Goal: Check status: Check status

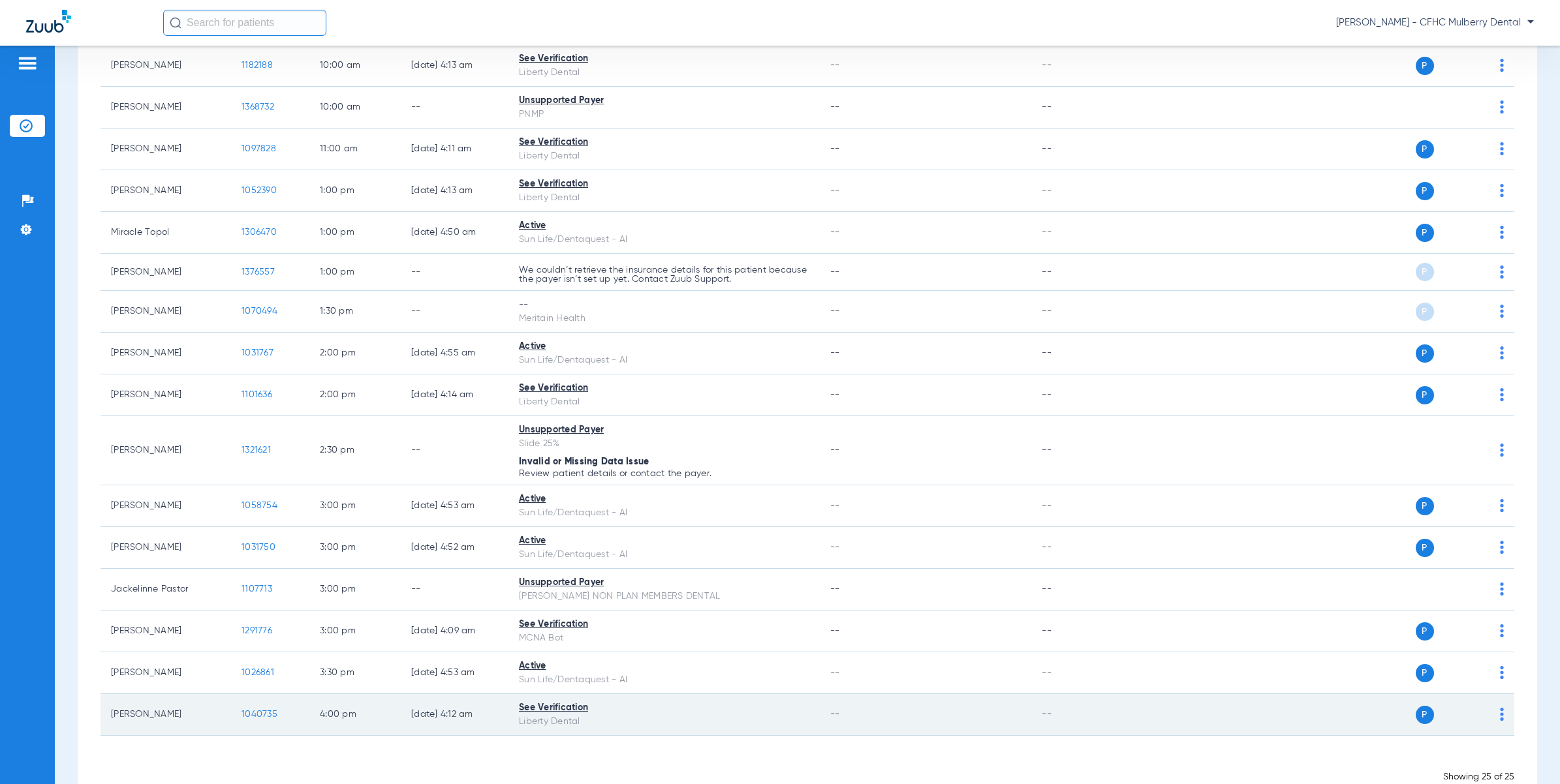
scroll to position [690, 0]
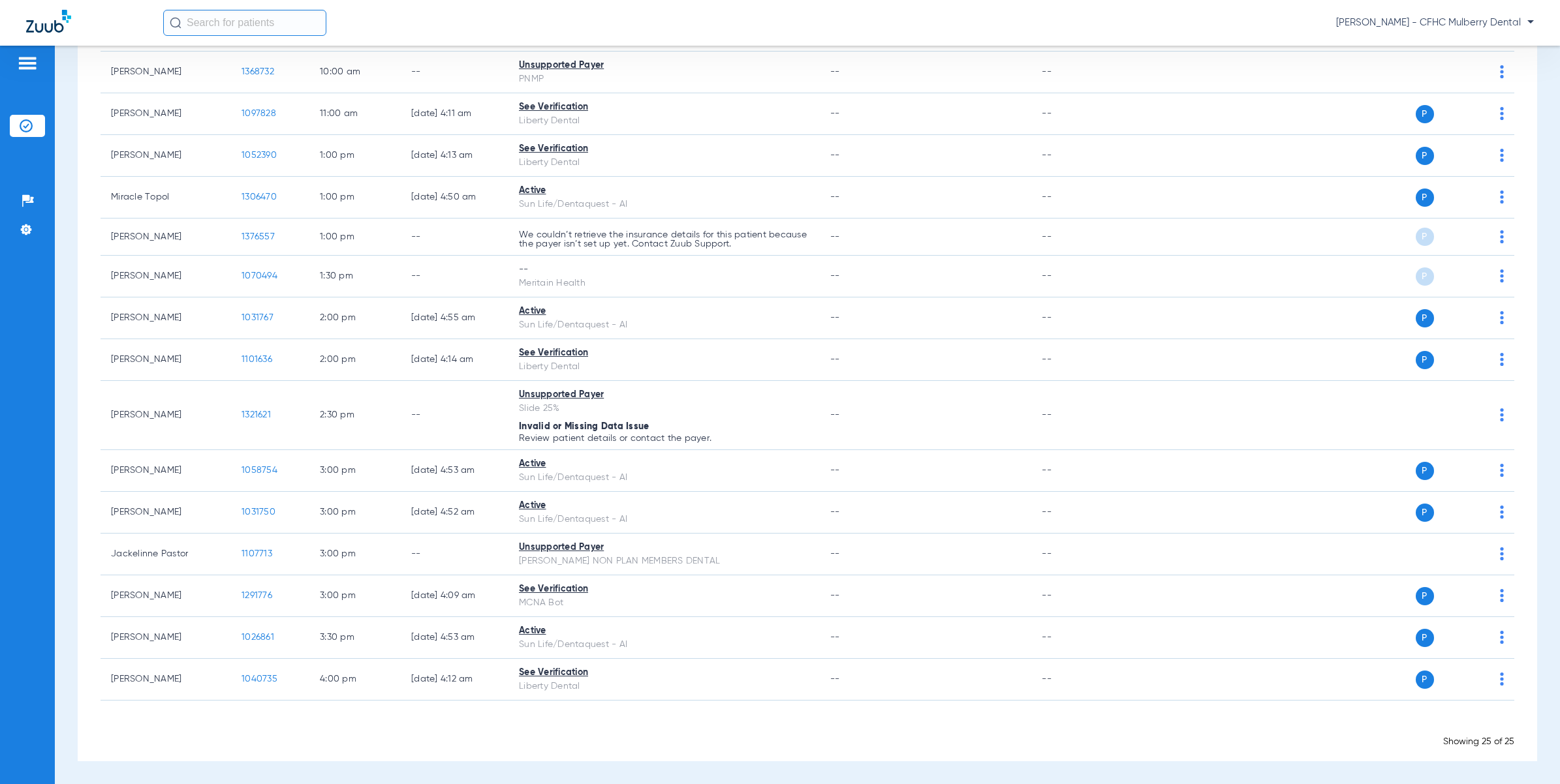
click at [419, 31] on div "[PERSON_NAME] - CFHC Mulberry Dental" at bounding box center [847, 23] width 1370 height 26
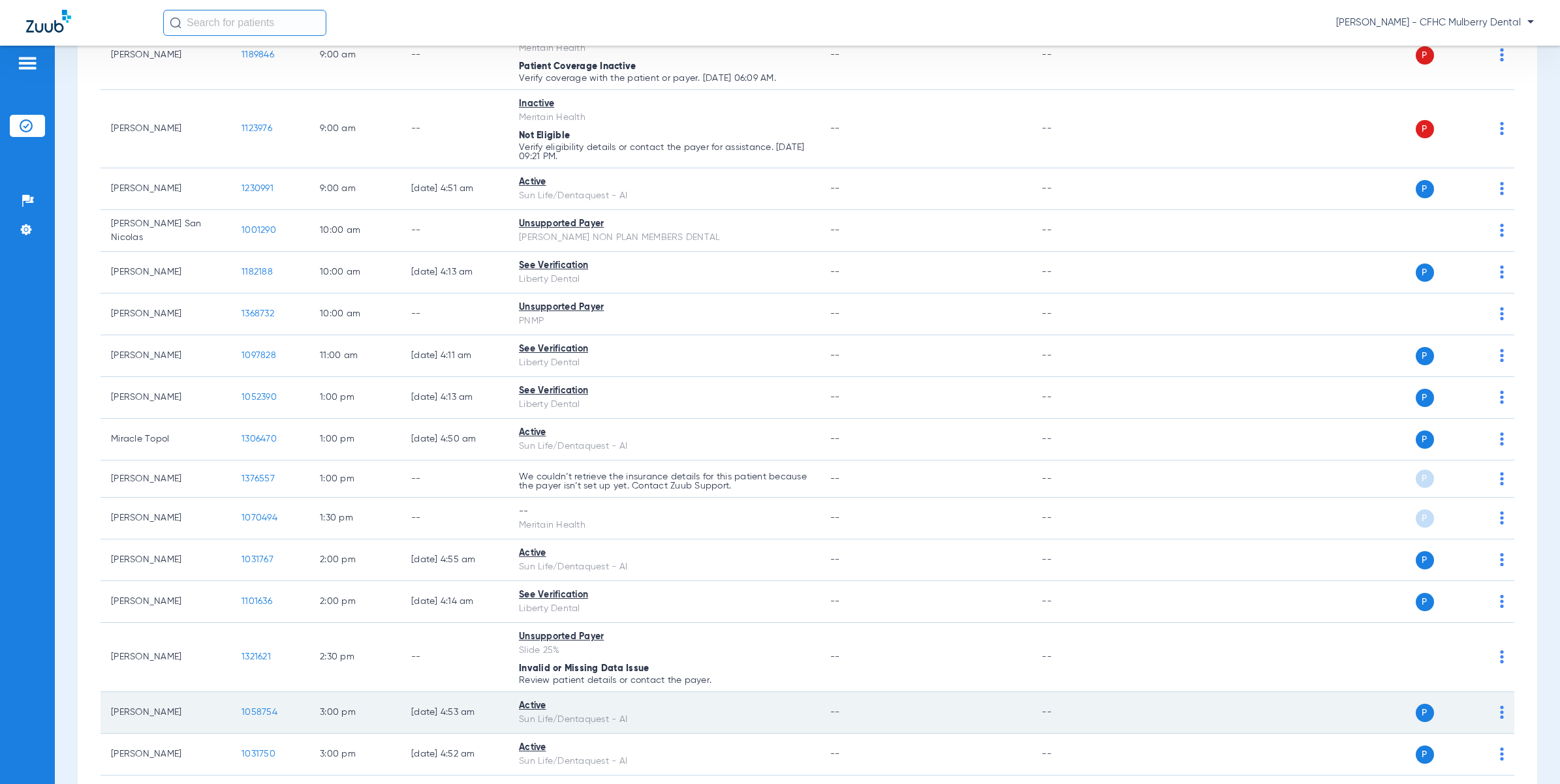
scroll to position [364, 0]
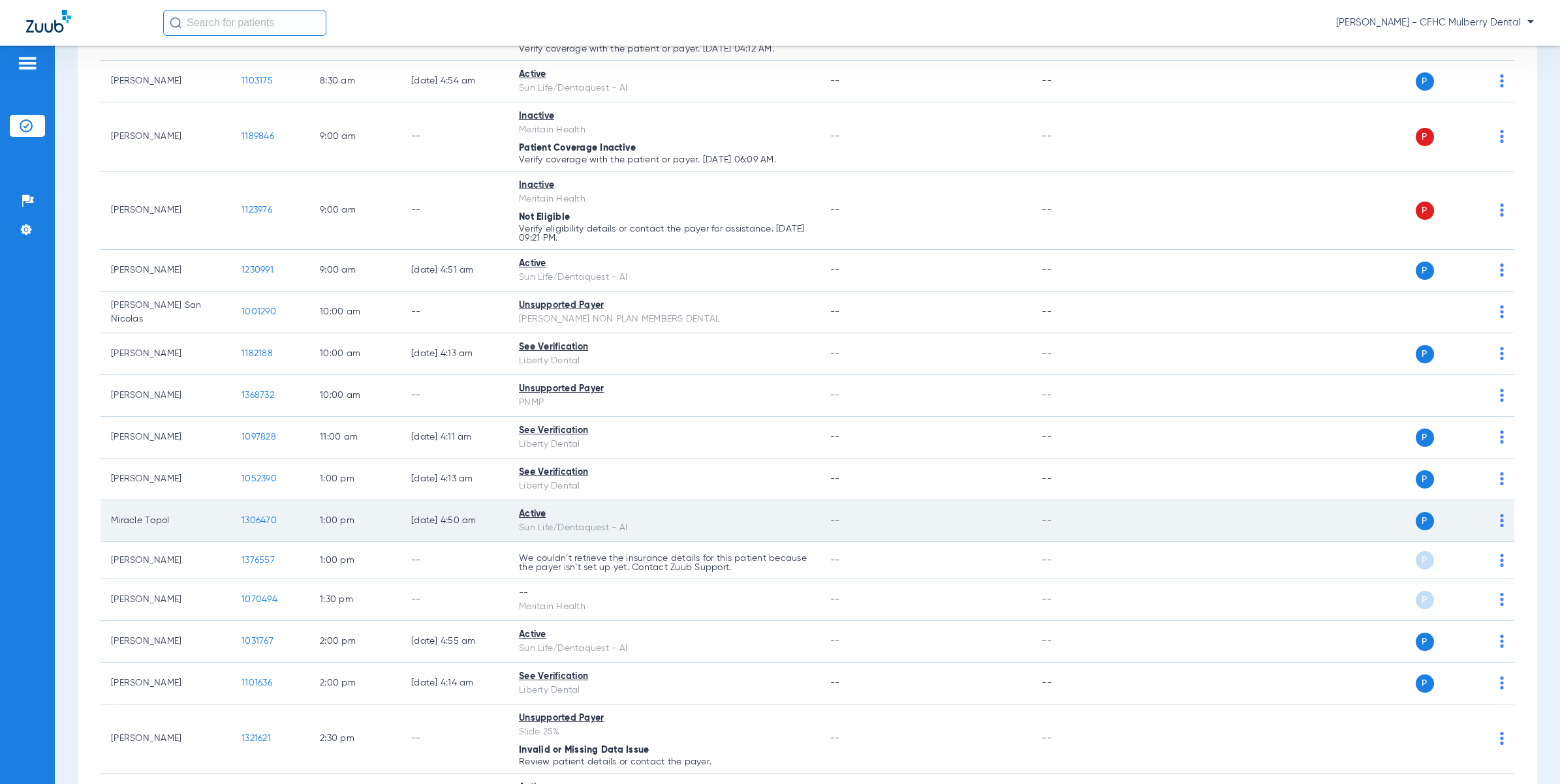
click at [272, 514] on td "1306470" at bounding box center [270, 521] width 79 height 42
click at [267, 518] on span "1306470" at bounding box center [259, 520] width 35 height 9
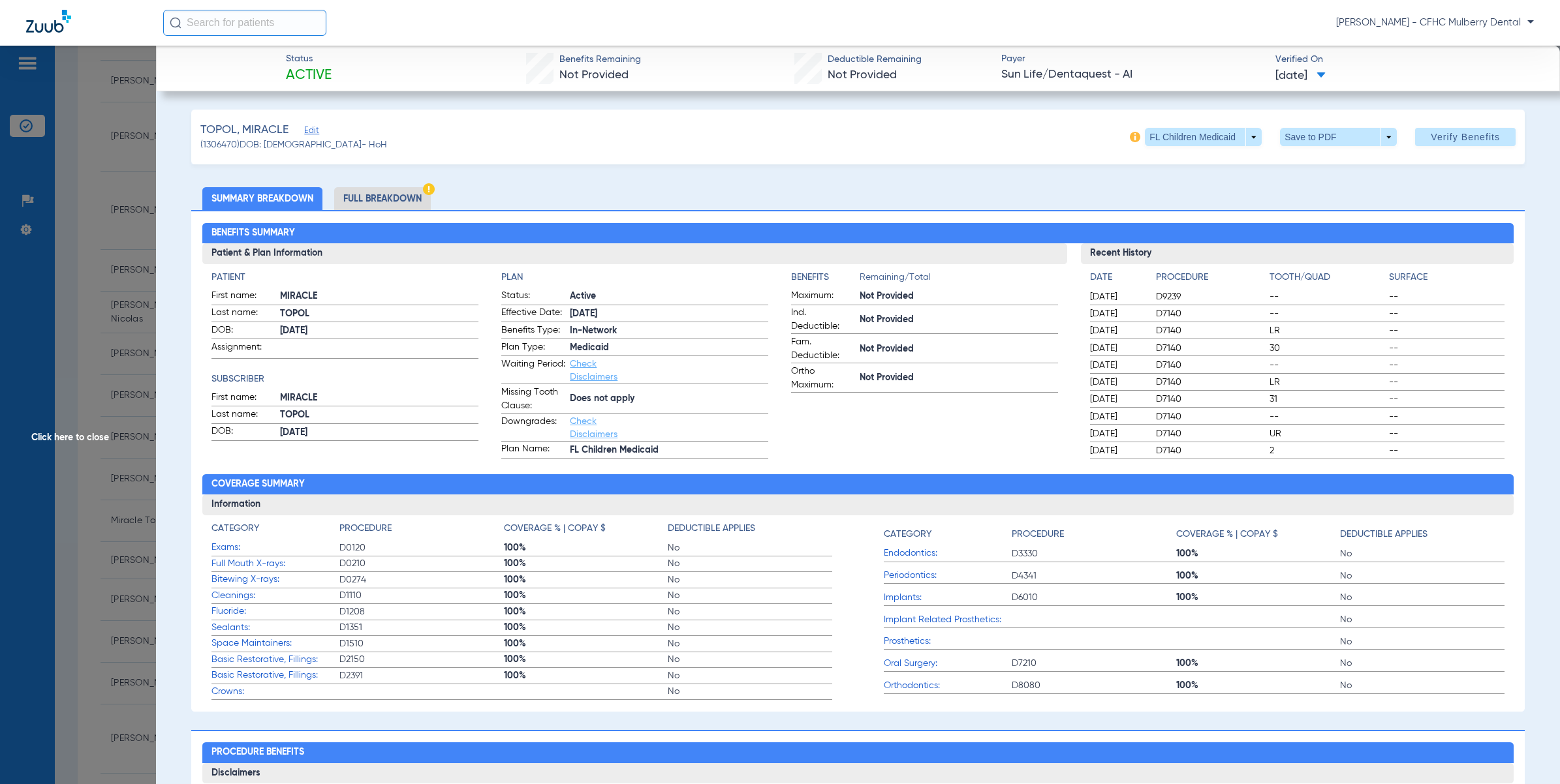
click at [112, 252] on span "Click here to close" at bounding box center [78, 437] width 156 height 784
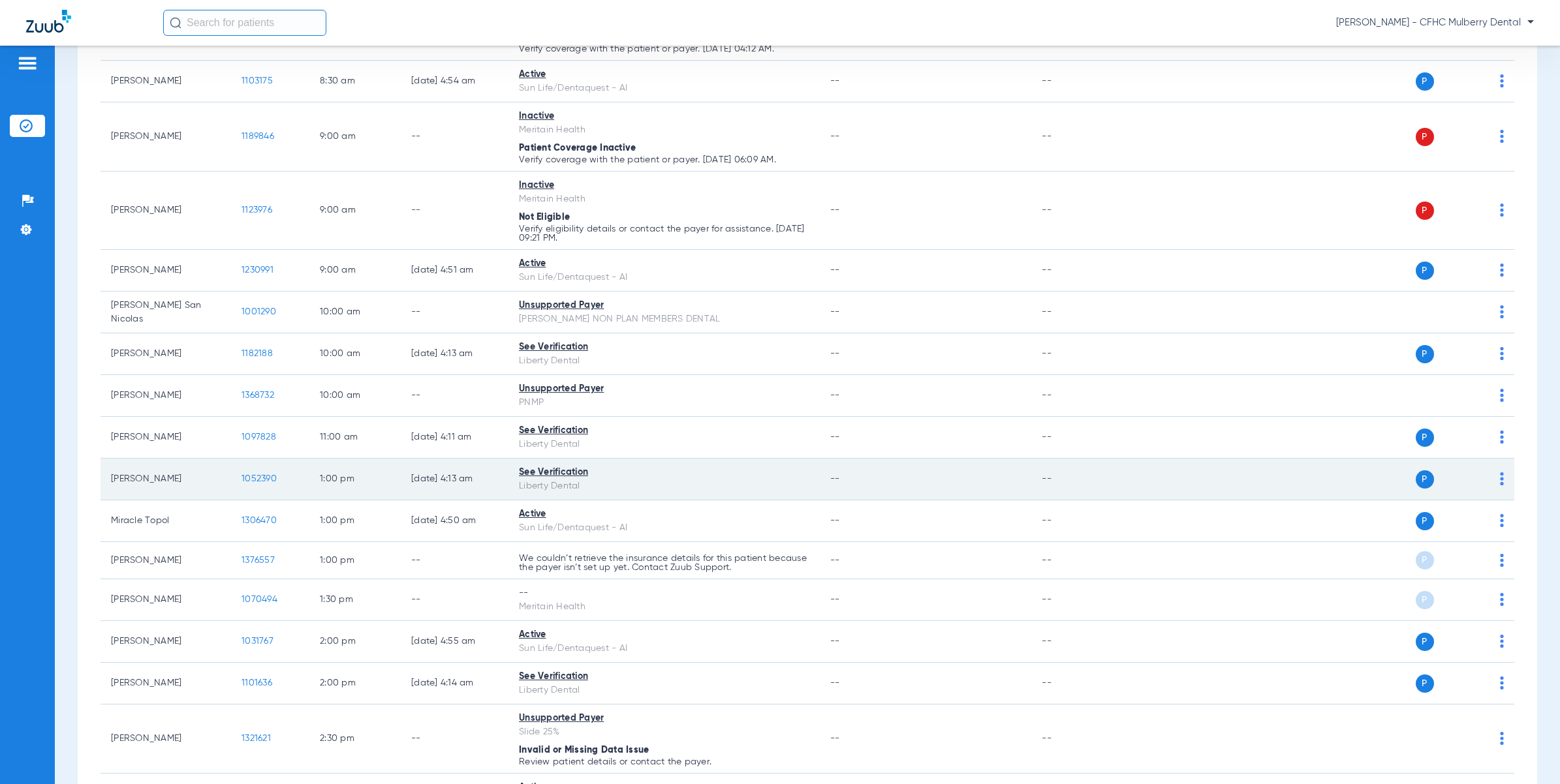
click at [252, 473] on td "1052390" at bounding box center [270, 479] width 79 height 42
click at [262, 483] on span "1052390" at bounding box center [259, 478] width 35 height 9
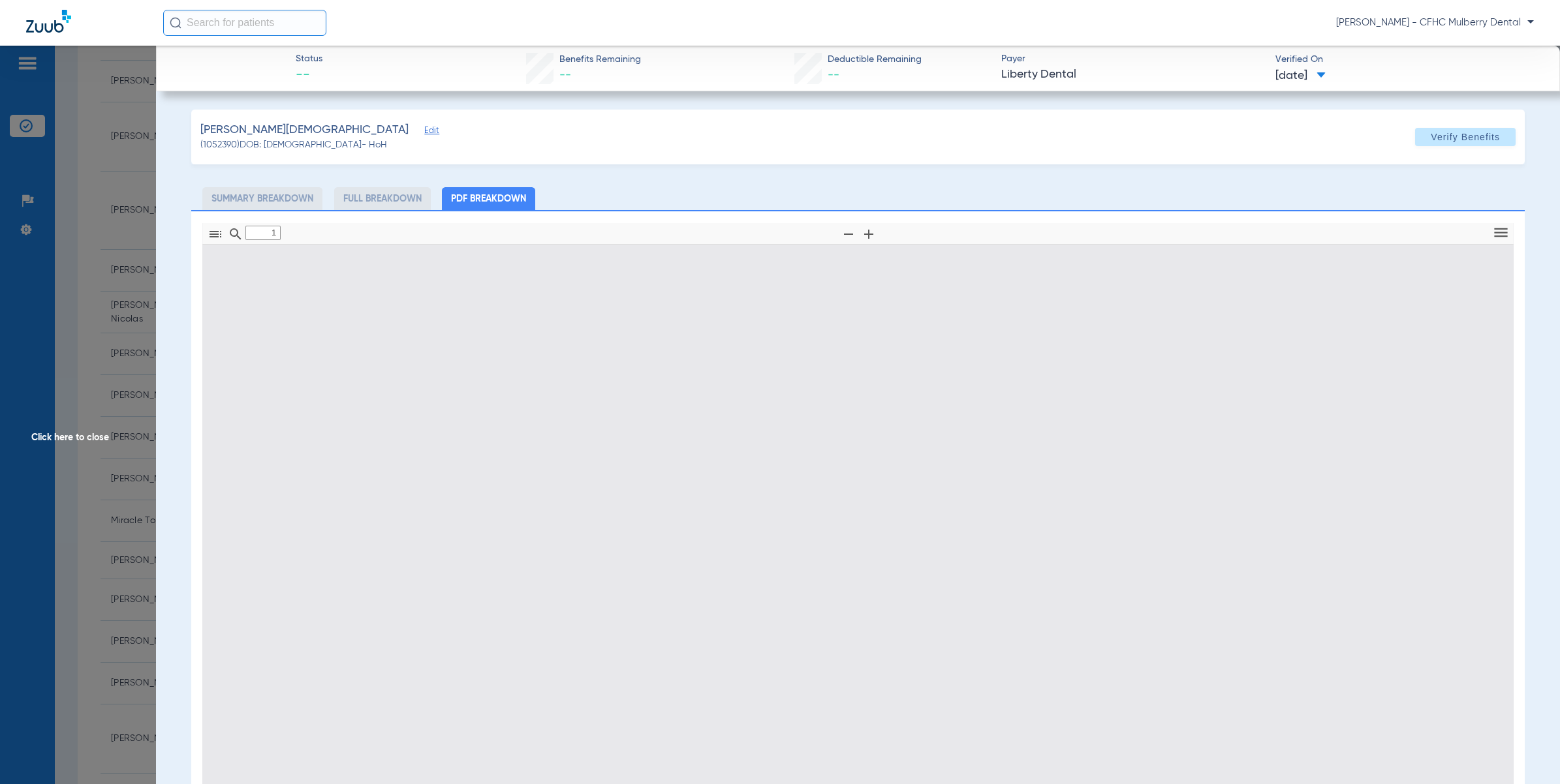
type input "0"
select select "page-width"
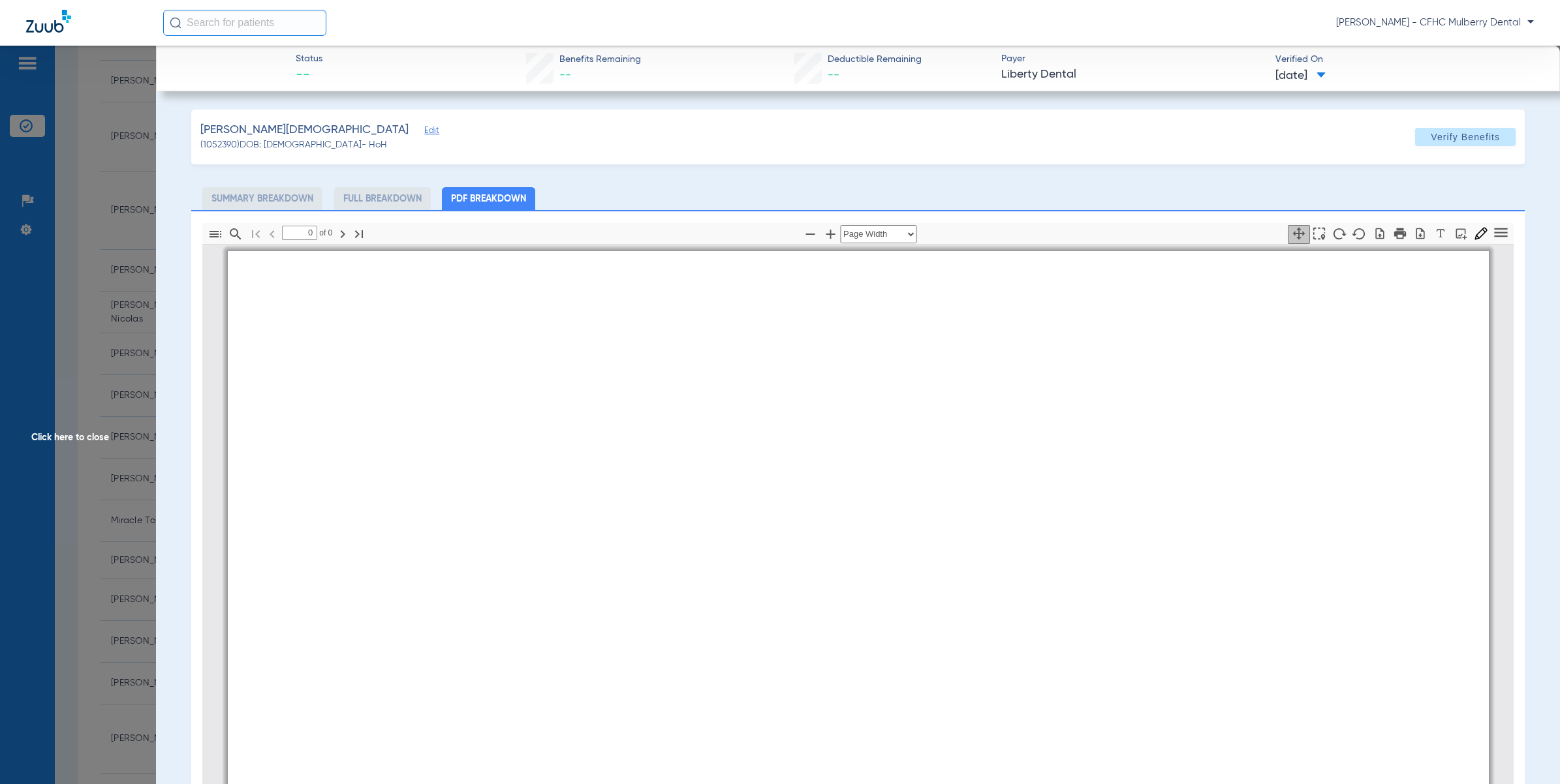
type input "1"
